Goal: Task Accomplishment & Management: Manage account settings

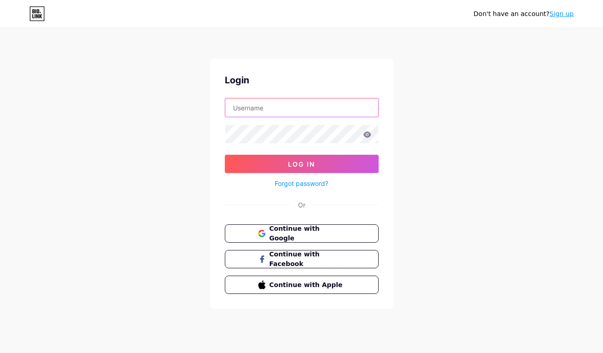
click at [287, 106] on input "text" at bounding box center [301, 107] width 153 height 18
type input "marylobo4@gmail.com"
click at [368, 134] on icon at bounding box center [367, 134] width 8 height 6
click at [183, 137] on div "Don't have an account? Sign up Login marylobo4@gmail.com Log In Forgot password…" at bounding box center [301, 169] width 603 height 338
click at [241, 174] on div "Forgot password?" at bounding box center [302, 181] width 154 height 16
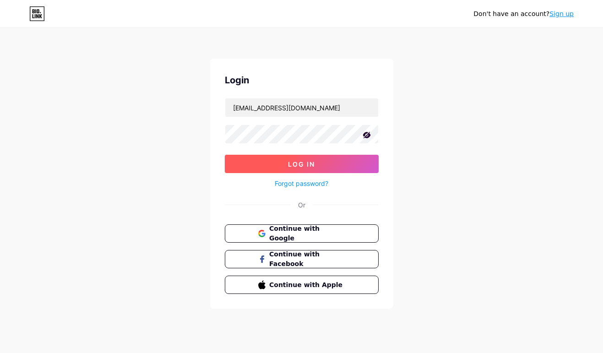
click at [245, 167] on button "Log In" at bounding box center [302, 164] width 154 height 18
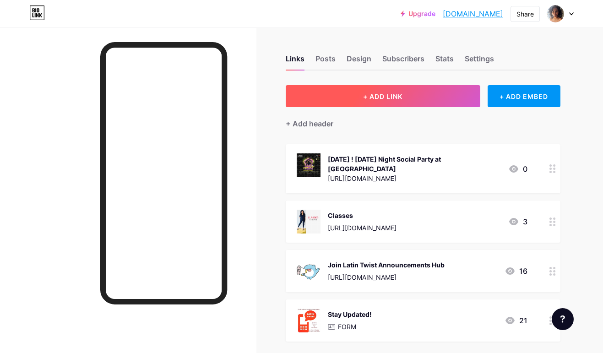
click at [358, 99] on button "+ ADD LINK" at bounding box center [383, 96] width 195 height 22
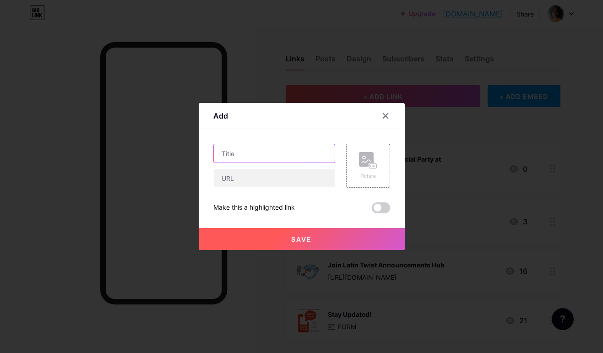
click at [295, 160] on input "text" at bounding box center [274, 153] width 121 height 18
click at [222, 153] on input "Dance Marathon 4" at bounding box center [274, 153] width 121 height 18
click at [325, 155] on input "Thurs 2 Oct ! Dance Marathon 4" at bounding box center [274, 153] width 121 height 18
type input "[DATE] ! Dance Marathon 4 @Antisocial [GEOGRAPHIC_DATA]"
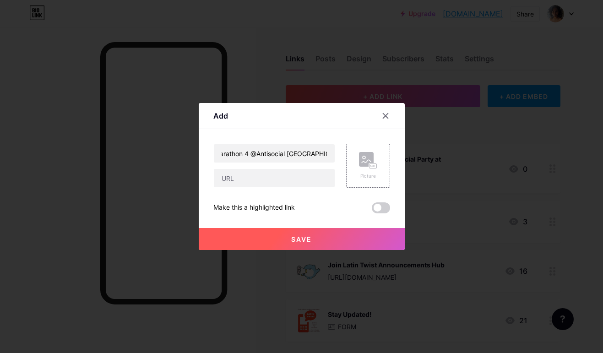
click at [314, 168] on div at bounding box center [274, 177] width 122 height 19
click at [310, 174] on input "text" at bounding box center [274, 178] width 121 height 18
paste input "[URL][DOMAIN_NAME]"
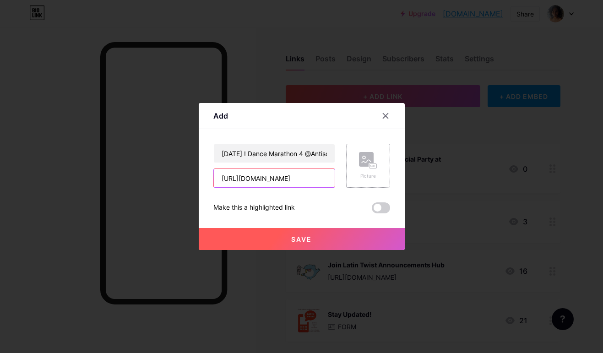
type input "[URL][DOMAIN_NAME]"
click at [354, 164] on div "Picture" at bounding box center [368, 166] width 44 height 44
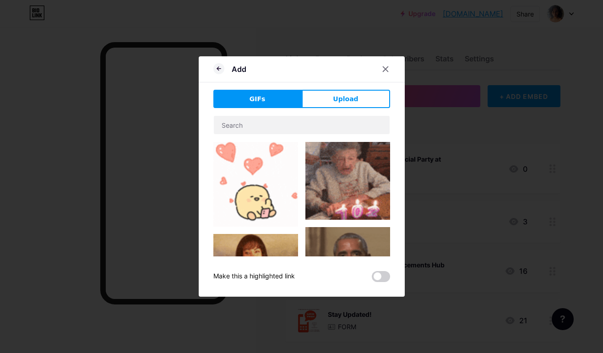
click at [337, 109] on div "GIFs Upload Content YouTube Play YouTube video without leaving your page. ADD V…" at bounding box center [301, 186] width 177 height 192
click at [335, 100] on span "Upload" at bounding box center [345, 99] width 25 height 10
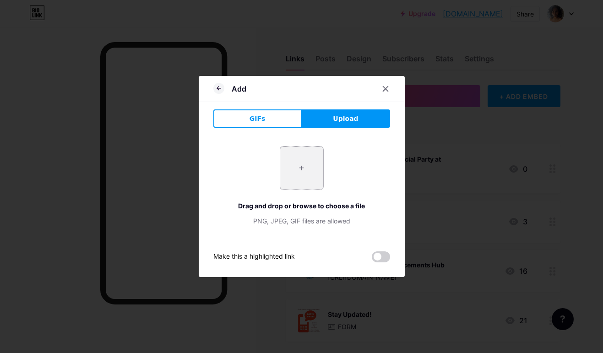
click at [307, 177] on input "file" at bounding box center [301, 167] width 43 height 43
type input "C:\fakepath\1.jpg"
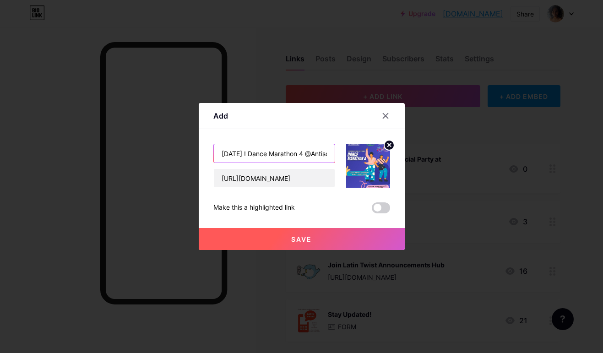
click at [244, 154] on input "[DATE] ! Dance Marathon 4 @Antisocial [GEOGRAPHIC_DATA]" at bounding box center [274, 153] width 121 height 18
click at [282, 238] on button "Save" at bounding box center [302, 239] width 206 height 22
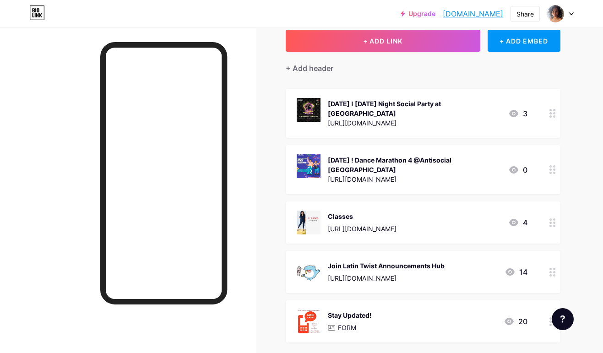
scroll to position [63, 0]
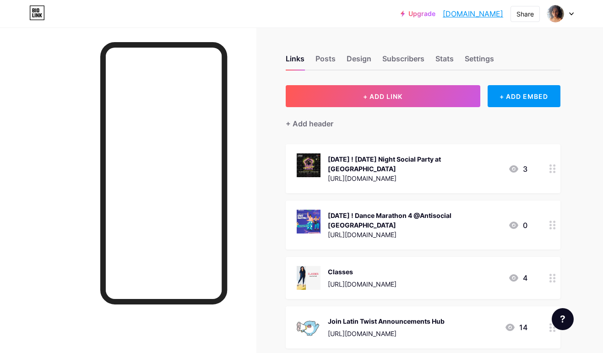
click at [550, 170] on icon at bounding box center [552, 168] width 6 height 9
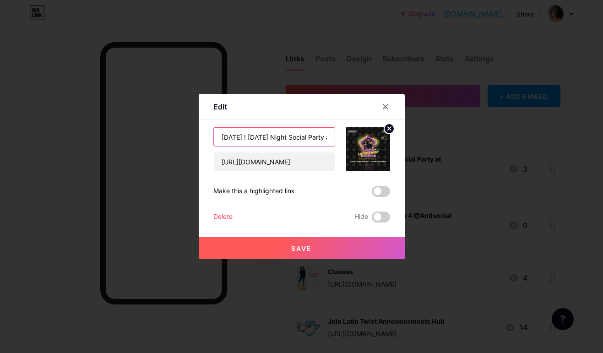
click at [222, 138] on input "[DATE] ! [DATE] Night Social Party at [GEOGRAPHIC_DATA]" at bounding box center [274, 137] width 121 height 18
type input "Wed 17 Sept ! Wednesday Night Social Party at Antisocial Mumbai"
click at [287, 251] on button "Save" at bounding box center [302, 248] width 206 height 22
